Goal: Task Accomplishment & Management: Complete application form

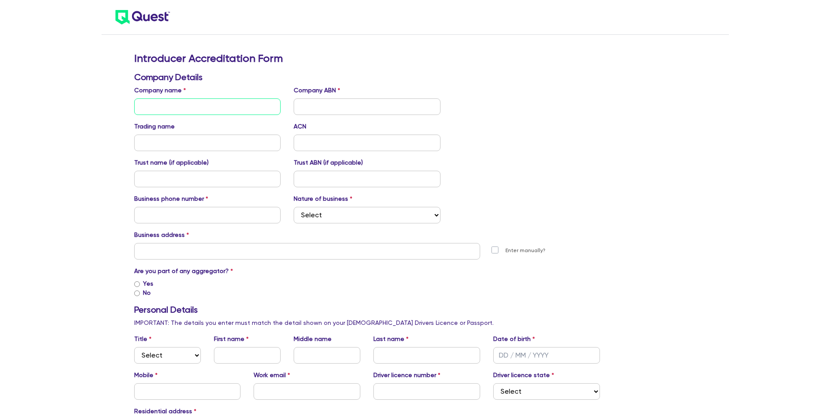
click at [187, 106] on input "text" at bounding box center [207, 107] width 147 height 17
click at [214, 112] on input "text" at bounding box center [207, 107] width 147 height 17
paste input "BELL PARTNERS ASSET FINANCE PTY LTD"
type input "BELL PARTNERS ASSET FINANCE PTY LTD"
click at [308, 103] on input "text" at bounding box center [367, 107] width 147 height 17
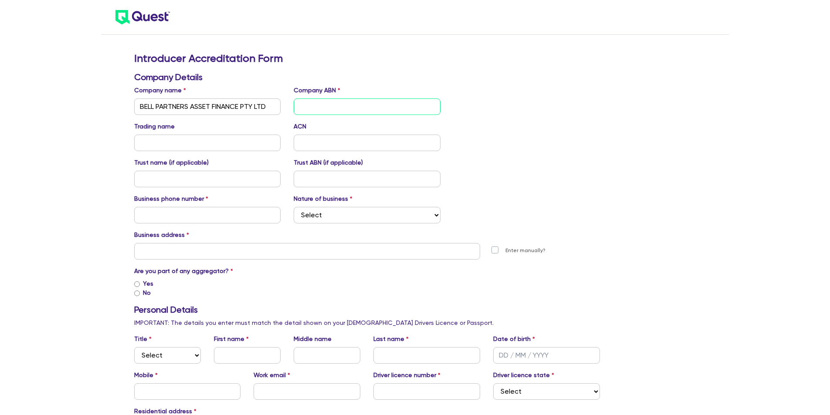
paste input "69 675 540 913"
type input "69 675 540 913"
click at [196, 148] on input "text" at bounding box center [207, 143] width 147 height 17
click at [309, 145] on input "text" at bounding box center [367, 143] width 147 height 17
paste input "69 675 540 913"
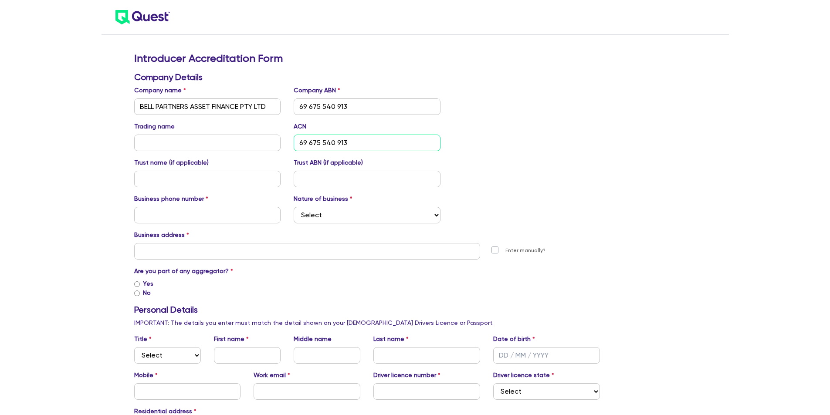
click at [309, 143] on input "69 675 540 913" at bounding box center [367, 143] width 147 height 17
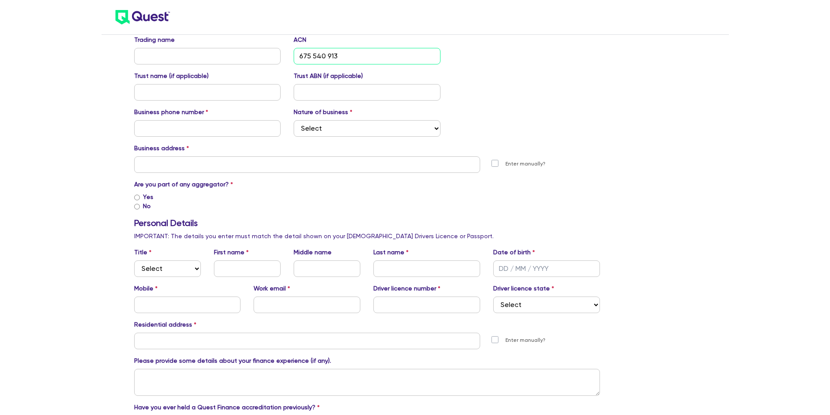
scroll to position [87, 0]
type input "675 540 913"
click at [214, 130] on input "text" at bounding box center [207, 128] width 147 height 17
click at [208, 125] on input "text" at bounding box center [207, 128] width 147 height 17
type input "1300112355"
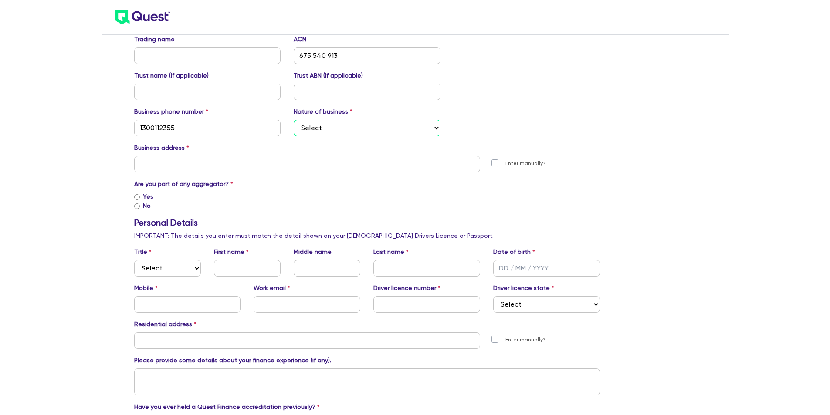
click at [317, 125] on select "Select Mortgage Broker Finance Broker Accountant Financial Planning Supplier/Ve…" at bounding box center [367, 128] width 147 height 17
select select "FINANCE_BROKER"
click at [294, 120] on select "Select Mortgage Broker Finance Broker Accountant Financial Planning Supplier/Ve…" at bounding box center [367, 128] width 147 height 17
click at [211, 168] on input "text" at bounding box center [307, 164] width 347 height 17
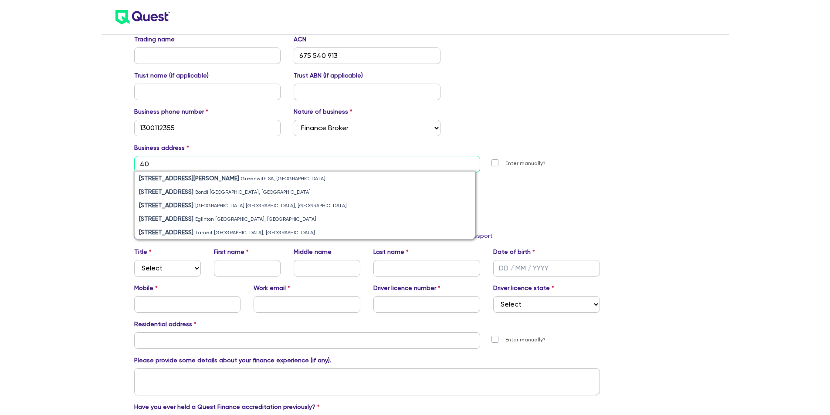
type input "4"
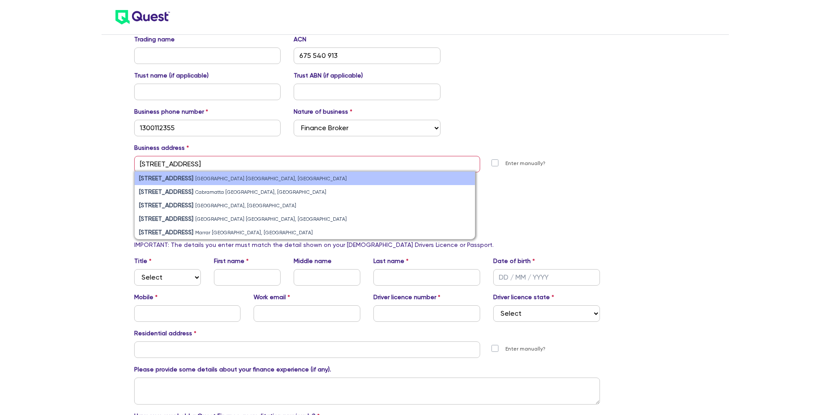
click at [223, 177] on small "[GEOGRAPHIC_DATA] [GEOGRAPHIC_DATA], [GEOGRAPHIC_DATA]" at bounding box center [271, 179] width 152 height 6
type input "[STREET_ADDRESS]"
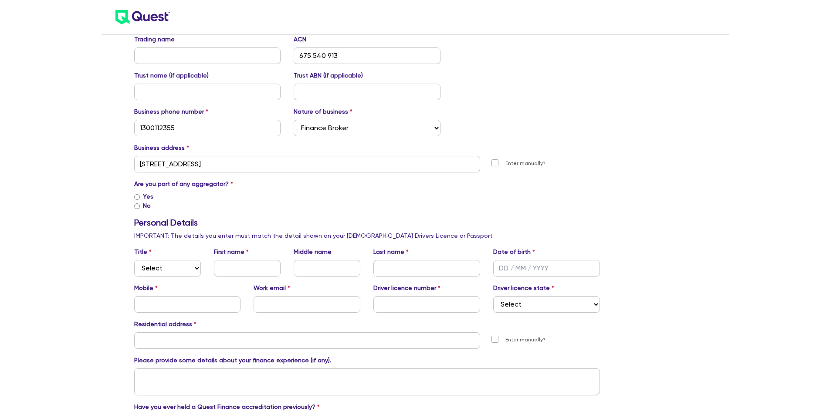
click at [139, 196] on input "Yes" at bounding box center [137, 197] width 6 height 6
radio input "true"
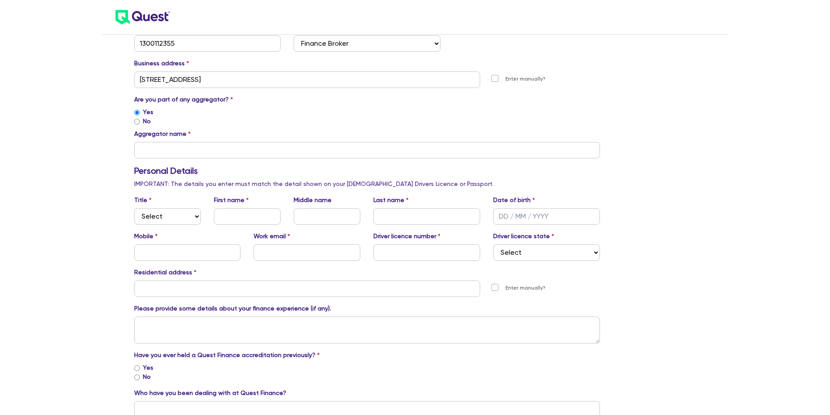
scroll to position [174, 0]
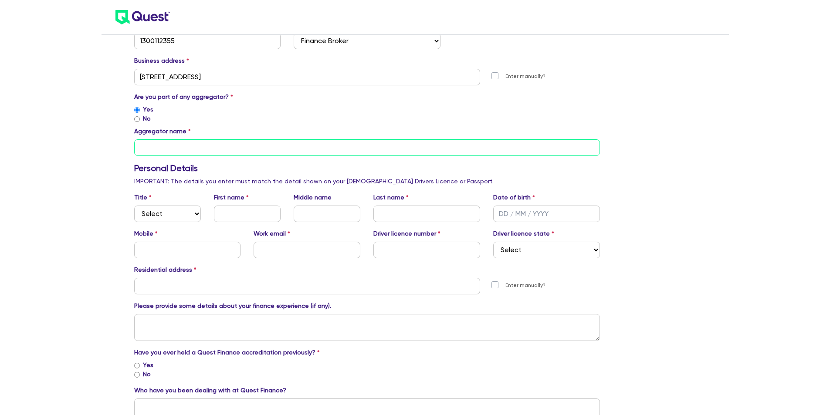
click at [204, 150] on input "text" at bounding box center [367, 147] width 466 height 17
type input "Ausloans"
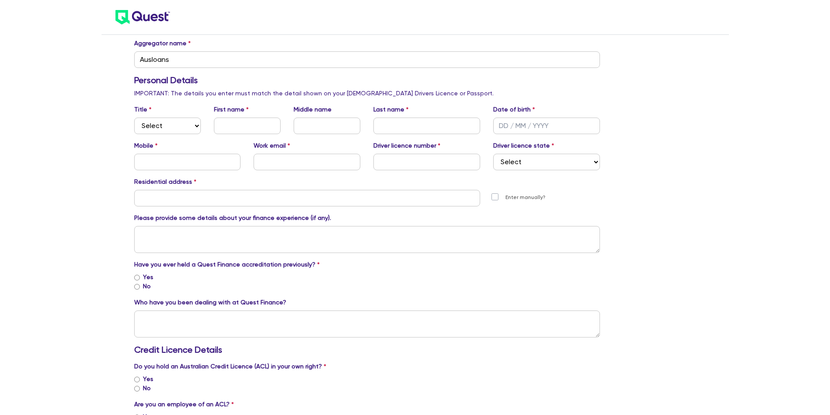
scroll to position [262, 0]
click at [166, 125] on select "Select Mr Mrs Ms Miss Dr" at bounding box center [167, 127] width 67 height 17
click at [134, 119] on select "Select Mr Mrs Ms Miss Dr" at bounding box center [167, 127] width 67 height 17
click at [183, 127] on select "Select Mr Mrs Ms Miss Dr" at bounding box center [167, 127] width 67 height 17
select select "MRS"
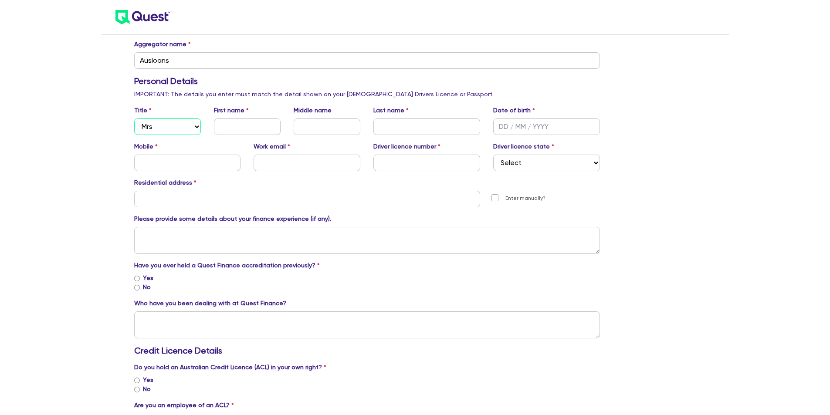
click at [134, 119] on select "Select Mr Mrs Ms Miss Dr" at bounding box center [167, 127] width 67 height 17
click at [229, 125] on input "text" at bounding box center [247, 127] width 67 height 17
type input "Carly"
type input "[PERSON_NAME]"
click at [388, 129] on input "text" at bounding box center [427, 127] width 107 height 17
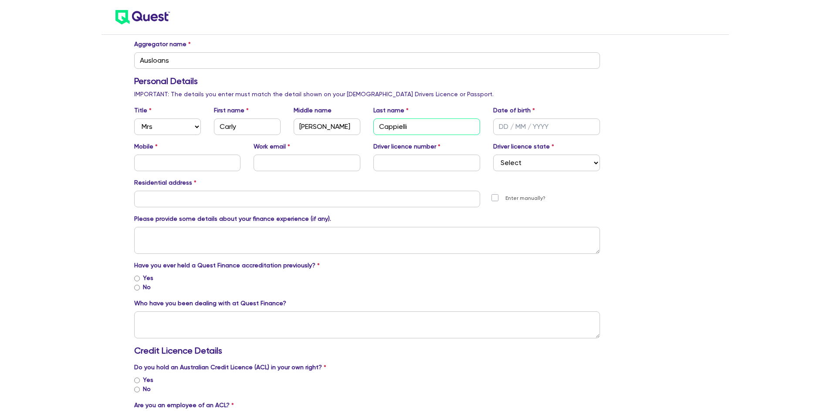
type input "Cappielli"
click at [503, 126] on input "text" at bounding box center [546, 127] width 107 height 17
type input "[DATE]"
click at [196, 161] on input "text" at bounding box center [187, 163] width 107 height 17
type input "0449177307"
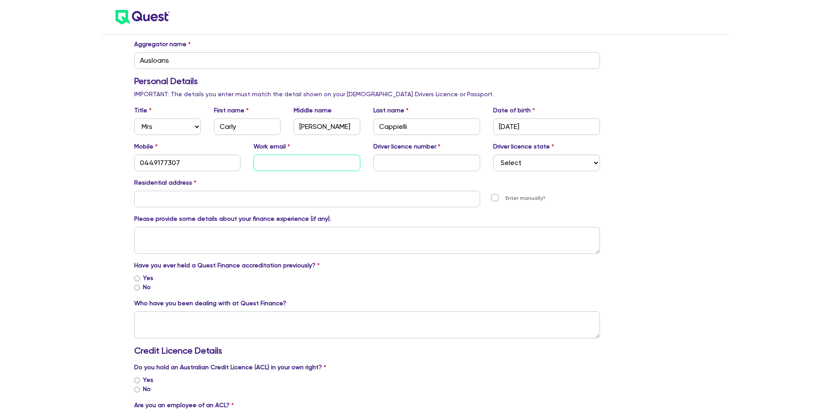
click at [271, 162] on input "text" at bounding box center [307, 163] width 107 height 17
click at [404, 159] on input "text" at bounding box center [427, 163] width 107 height 17
click at [338, 166] on input "[EMAIL_ADDRESS][DOMAIN_NAME]" at bounding box center [307, 163] width 107 height 17
drag, startPoint x: 337, startPoint y: 143, endPoint x: 340, endPoint y: 147, distance: 5.9
click at [338, 142] on div "Work email [EMAIL_ADDRESS][DOMAIN_NAME]" at bounding box center [307, 156] width 120 height 29
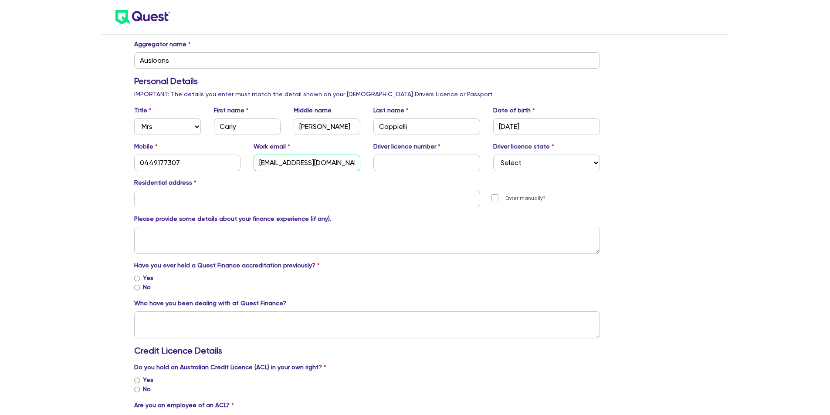
click at [336, 165] on input "[EMAIL_ADDRESS][DOMAIN_NAME]" at bounding box center [307, 163] width 107 height 17
type input "[EMAIL_ADDRESS][DOMAIN_NAME]"
click at [385, 163] on input "text" at bounding box center [427, 163] width 107 height 17
type input "12622786"
click at [514, 159] on select "Select [GEOGRAPHIC_DATA] [GEOGRAPHIC_DATA] [GEOGRAPHIC_DATA] [GEOGRAPHIC_DATA] …" at bounding box center [546, 163] width 107 height 17
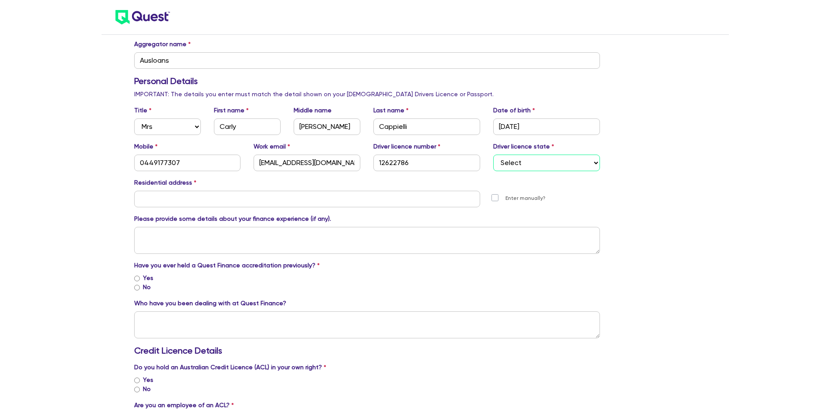
select select "[GEOGRAPHIC_DATA]"
click at [493, 155] on select "Select [GEOGRAPHIC_DATA] [GEOGRAPHIC_DATA] [GEOGRAPHIC_DATA] [GEOGRAPHIC_DATA] …" at bounding box center [546, 163] width 107 height 17
click at [221, 200] on input "text" at bounding box center [307, 199] width 347 height 17
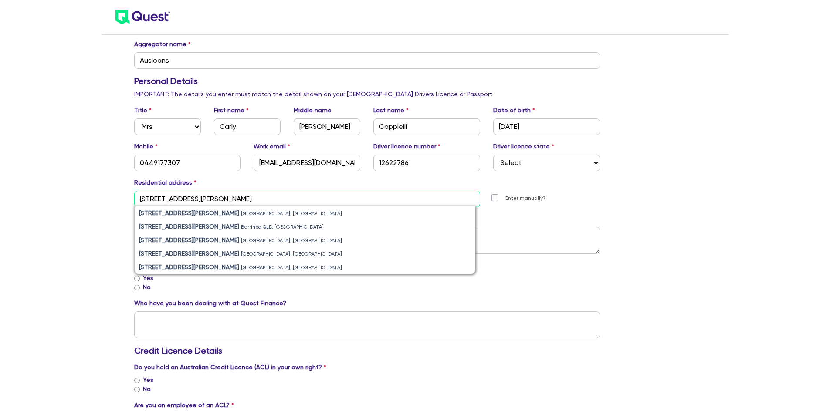
type input "[STREET_ADDRESS][PERSON_NAME]"
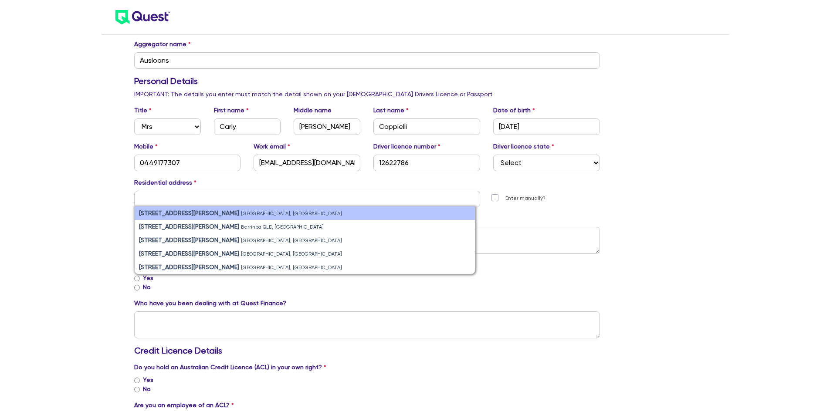
click at [241, 213] on small "[GEOGRAPHIC_DATA], [GEOGRAPHIC_DATA]" at bounding box center [291, 214] width 101 height 6
type input "[STREET_ADDRESS][PERSON_NAME][PERSON_NAME]"
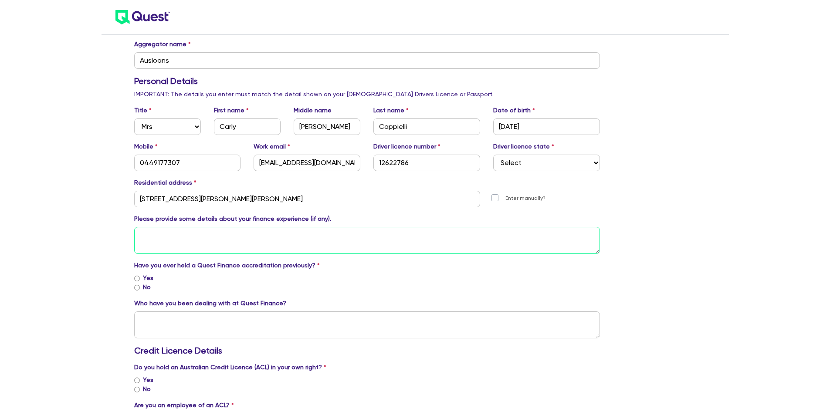
click at [162, 234] on textarea at bounding box center [367, 240] width 466 height 27
type textarea "o"
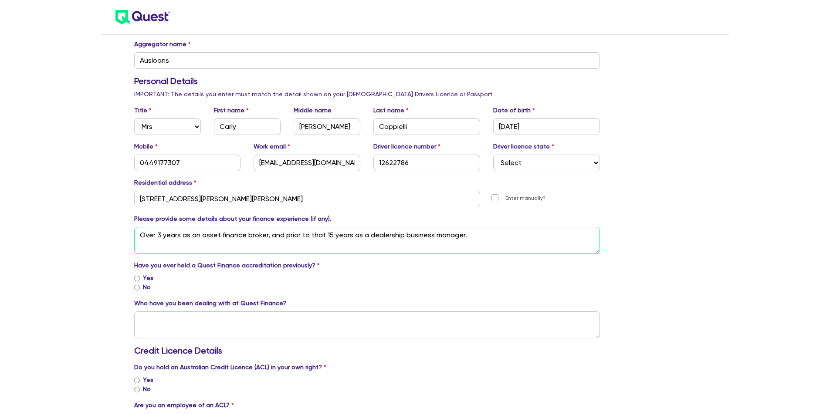
click at [329, 237] on textarea "Over 3 years as an asset finance broker, and prior to that 15 years as a dealer…" at bounding box center [367, 240] width 466 height 27
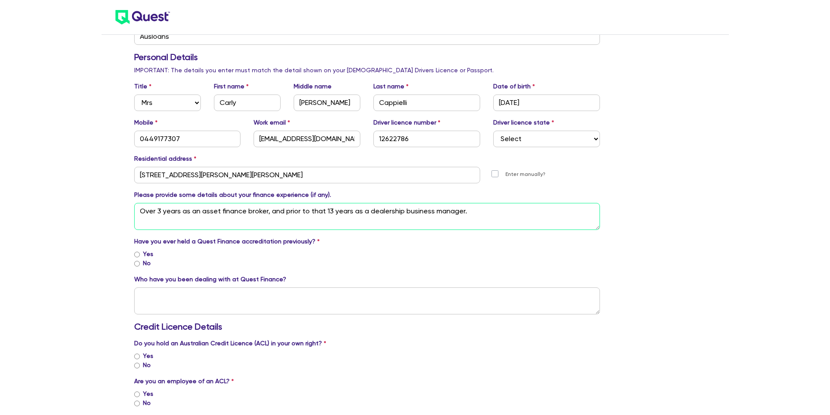
scroll to position [305, 0]
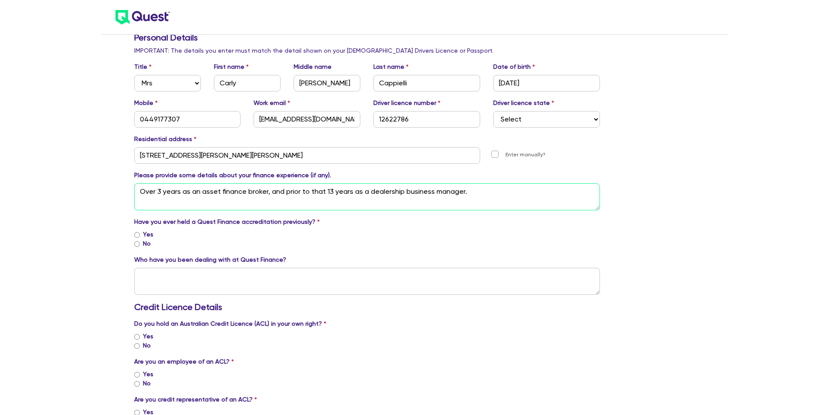
type textarea "Over 3 years as an asset finance broker, and prior to that 13 years as a dealer…"
click at [138, 236] on input "Yes" at bounding box center [137, 235] width 6 height 6
radio input "true"
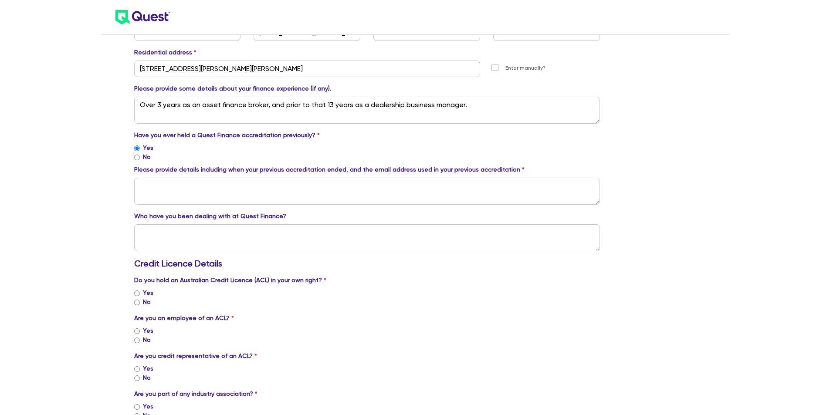
scroll to position [392, 0]
click at [272, 187] on textarea at bounding box center [367, 190] width 466 height 27
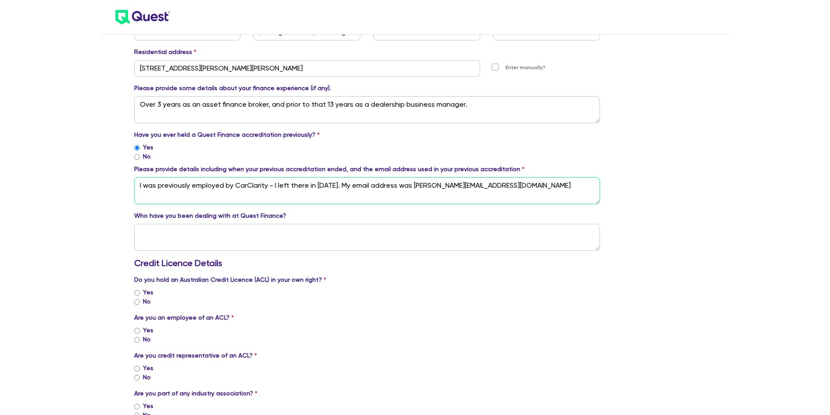
type textarea "I was previously employed by CarClarity - I left there in [DATE]. My email addr…"
click at [173, 230] on textarea at bounding box center [367, 237] width 466 height 27
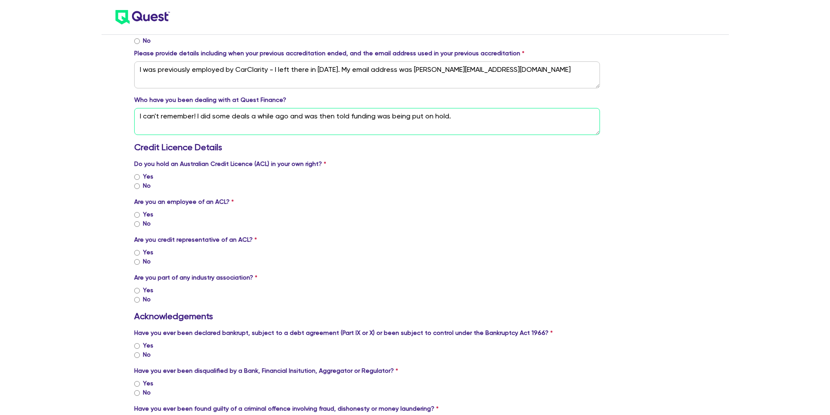
scroll to position [523, 0]
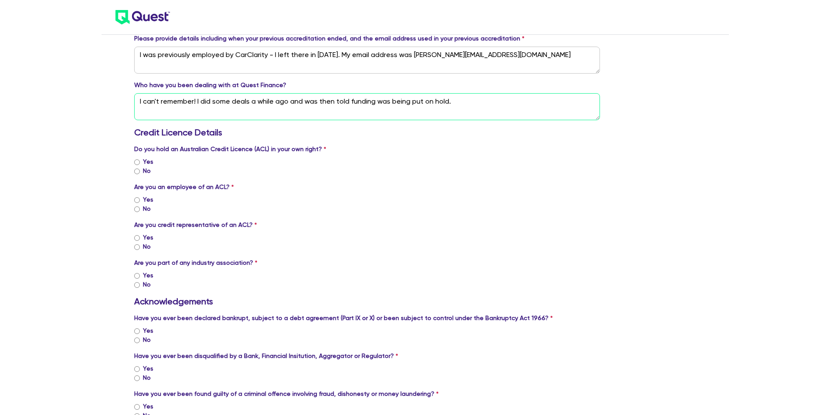
type textarea "I can't remember! I did some deals a while ago and was then told funding was be…"
click at [136, 169] on input "No" at bounding box center [137, 172] width 6 height 6
radio input "true"
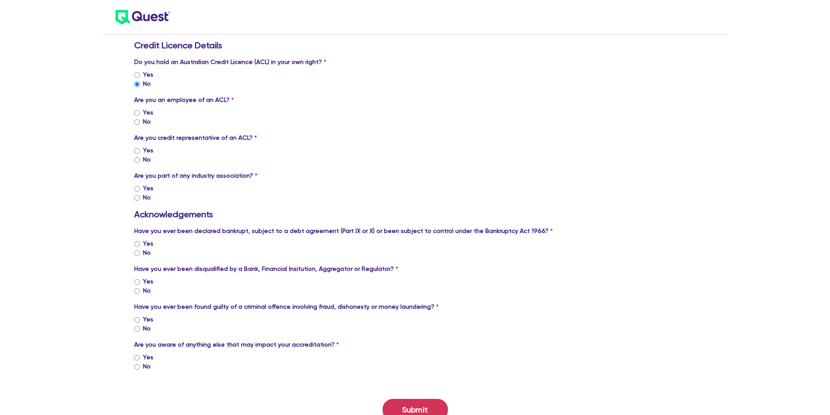
click at [137, 121] on input "No" at bounding box center [137, 122] width 6 height 6
radio input "true"
click at [136, 153] on input "Yes" at bounding box center [137, 151] width 6 height 6
radio input "true"
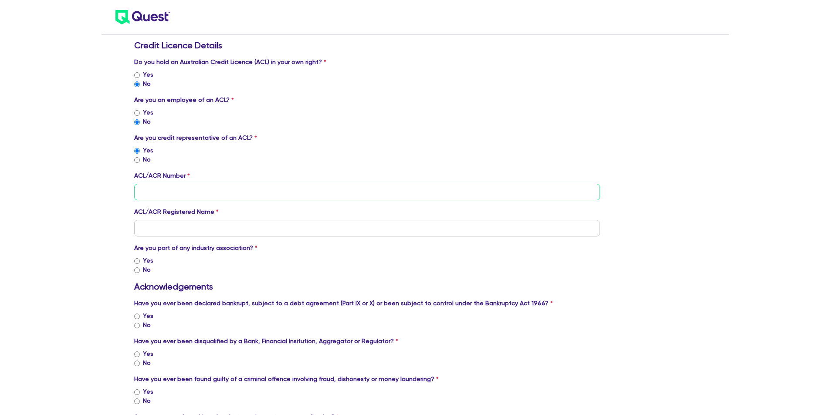
click at [172, 192] on input "tel" at bounding box center [367, 192] width 466 height 17
type input "ACL 563931 ACL 383999"
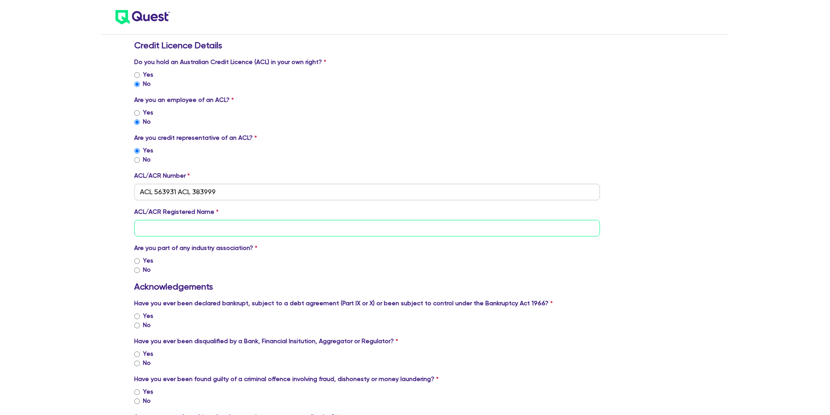
click at [177, 231] on input "text" at bounding box center [367, 228] width 466 height 17
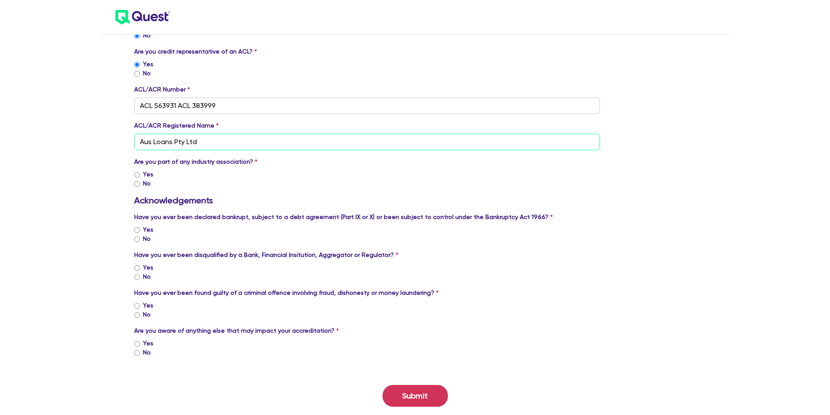
scroll to position [697, 0]
type input "Aus Loans Pty Ltd"
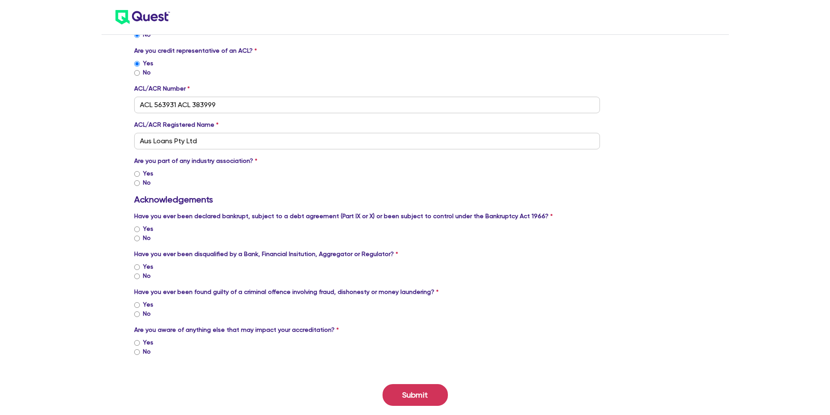
click at [136, 174] on input "Yes" at bounding box center [137, 174] width 6 height 6
radio input "true"
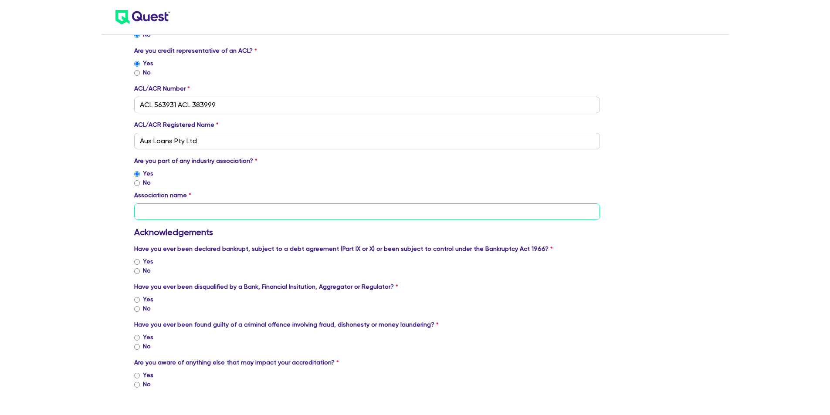
click at [169, 208] on input "text" at bounding box center [367, 212] width 466 height 17
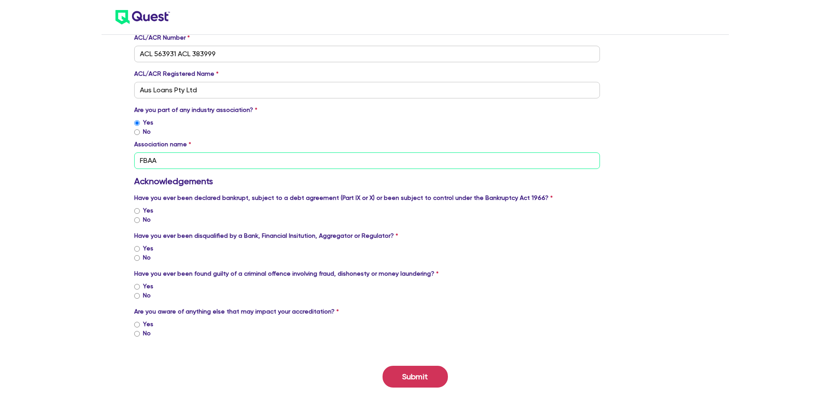
scroll to position [749, 0]
type input "FBAA"
click at [197, 207] on div "Yes" at bounding box center [367, 210] width 466 height 9
click at [136, 219] on input "No" at bounding box center [137, 220] width 6 height 6
radio input "true"
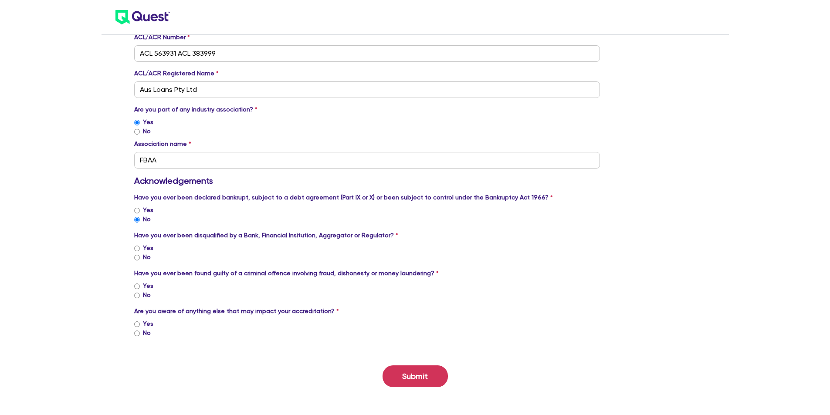
click at [135, 257] on input "No" at bounding box center [137, 258] width 6 height 6
radio input "true"
click at [139, 295] on input "No" at bounding box center [137, 296] width 6 height 6
radio input "true"
click at [138, 333] on input "No" at bounding box center [137, 334] width 6 height 6
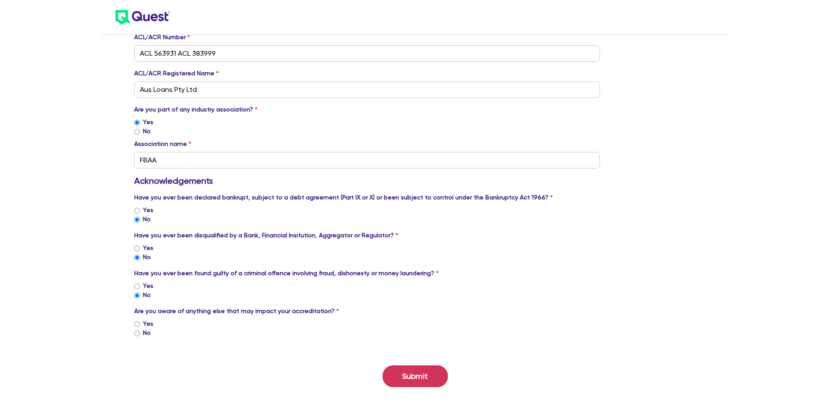
radio input "true"
click at [418, 377] on button "Submit" at bounding box center [415, 377] width 65 height 22
